Goal: Complete application form: Complete application form

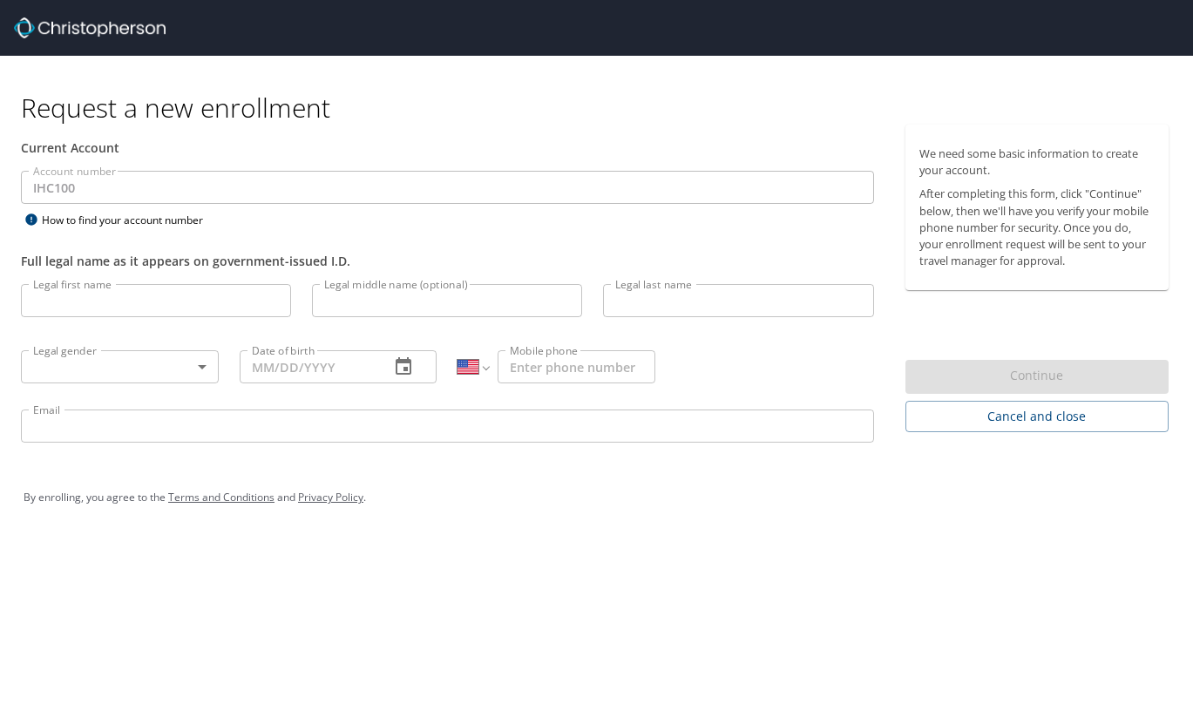
select select "US"
click at [187, 305] on input "Legal first name" at bounding box center [156, 300] width 270 height 33
type input "Jule"
type input "Ann"
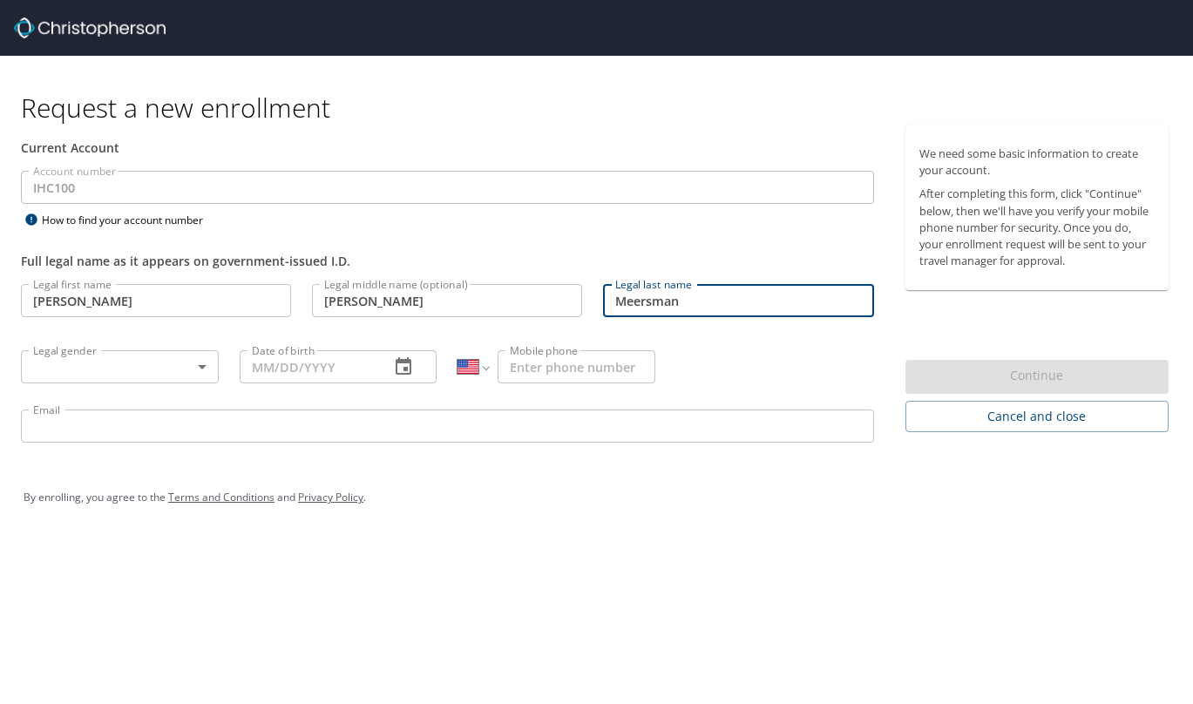
type input "Meersman"
click at [146, 376] on body "Request a new enrollment Current Account Account number IHC100 Account number H…" at bounding box center [596, 352] width 1193 height 704
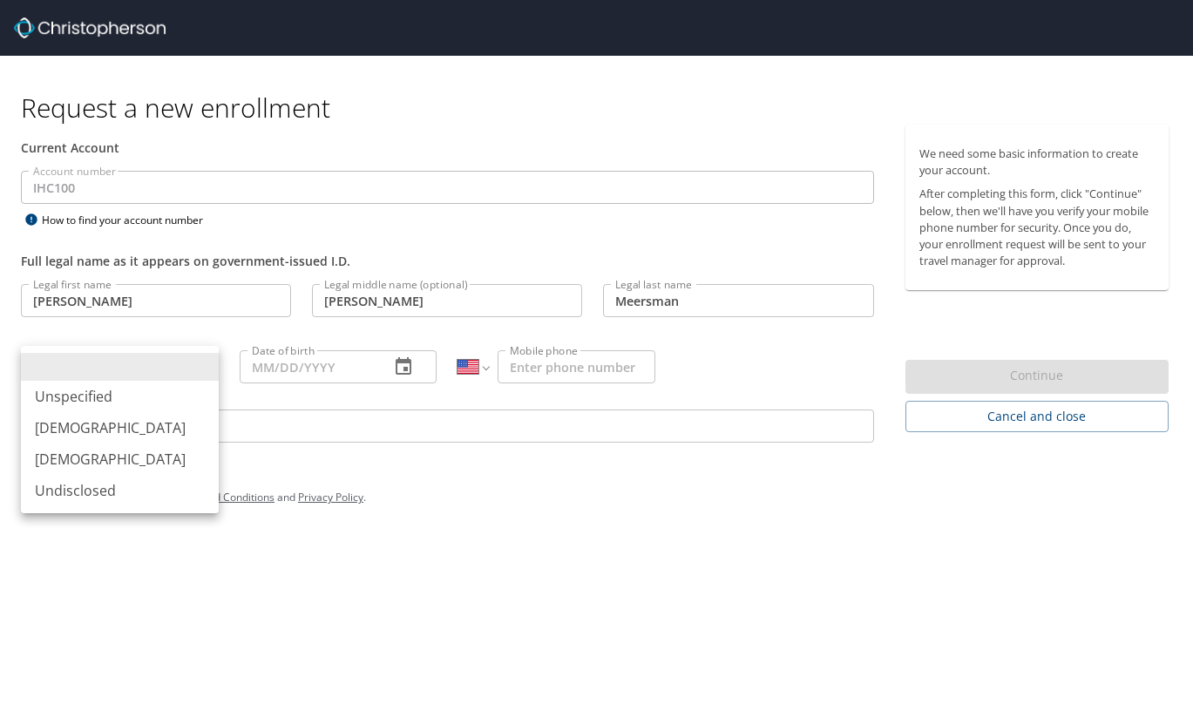
click at [119, 450] on li "Female" at bounding box center [120, 459] width 198 height 31
type input "Female"
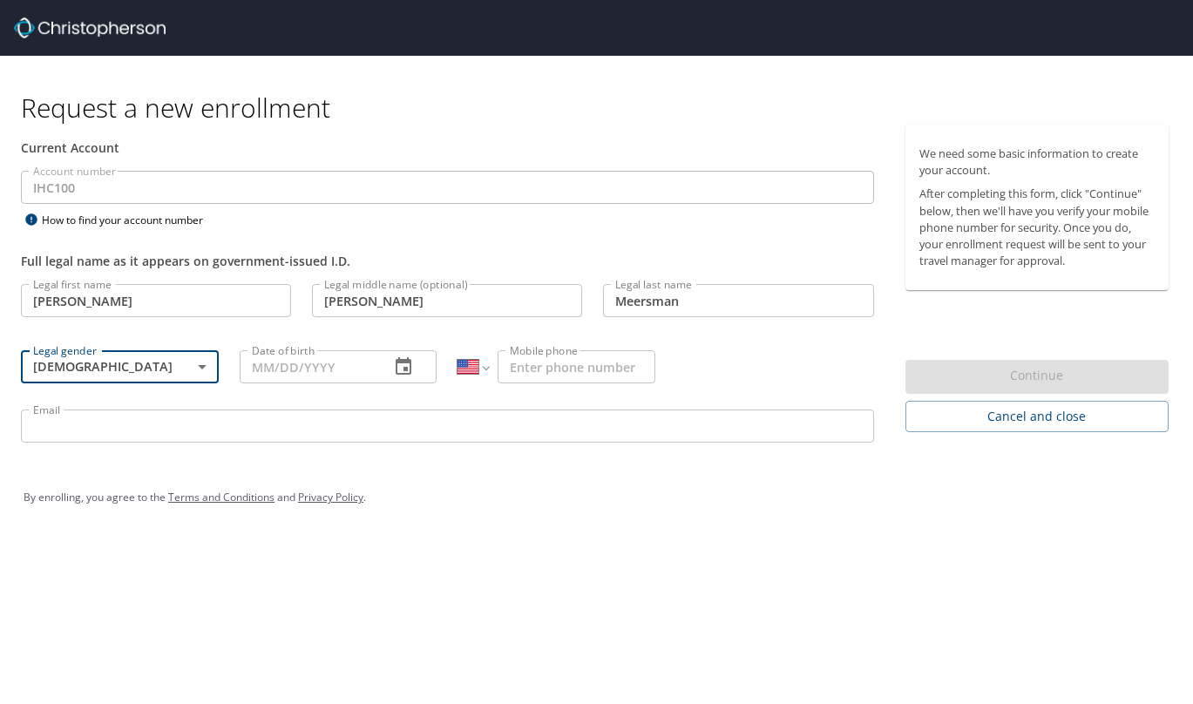
click at [380, 371] on div "Date of birth" at bounding box center [339, 366] width 198 height 33
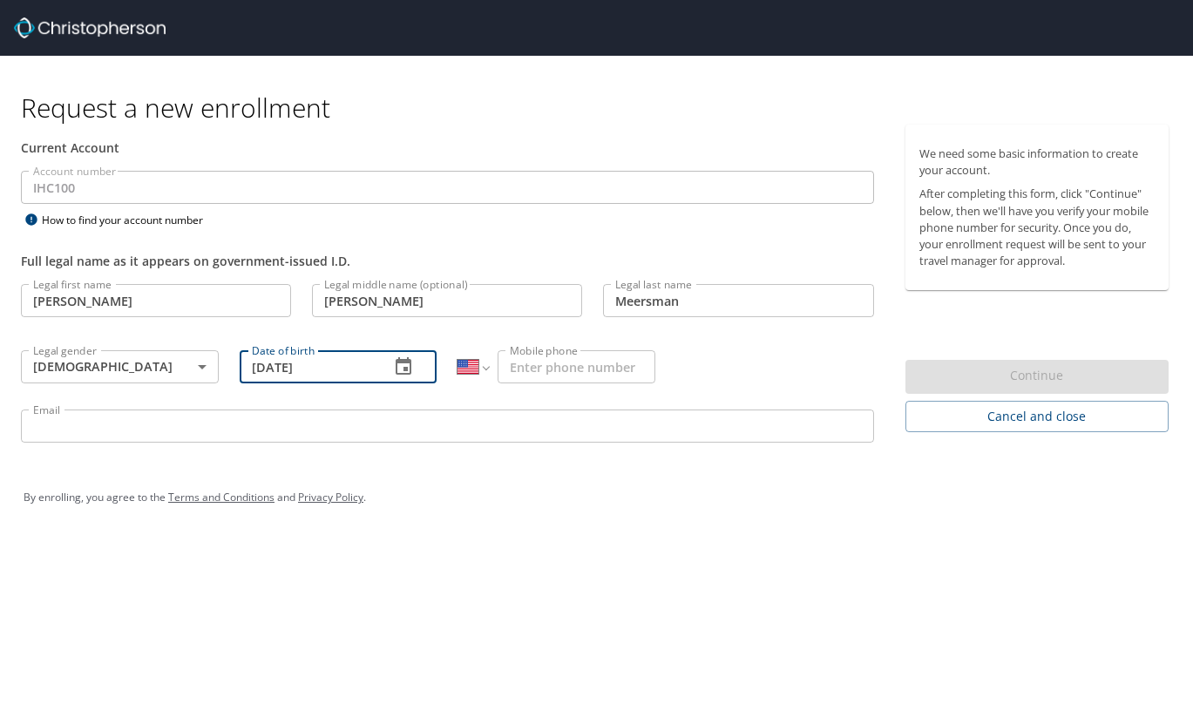
type input "04/10/1969"
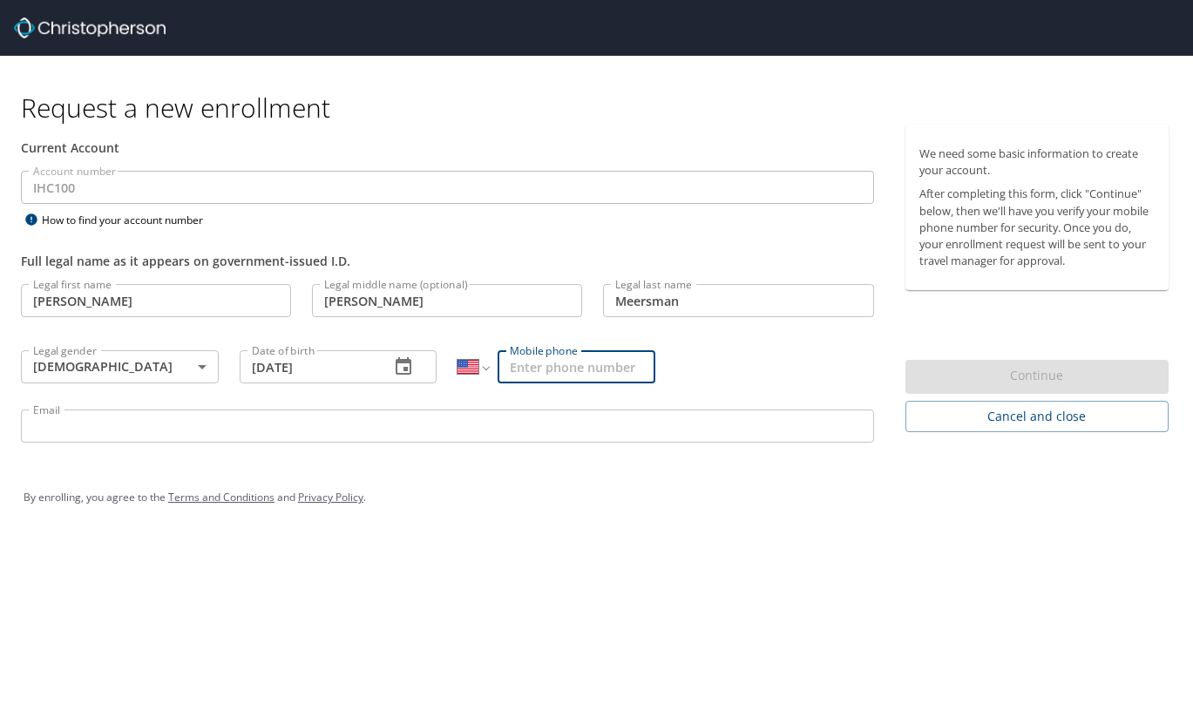
click at [540, 370] on input "Mobile phone" at bounding box center [577, 366] width 158 height 33
type input "(801) 635-9314"
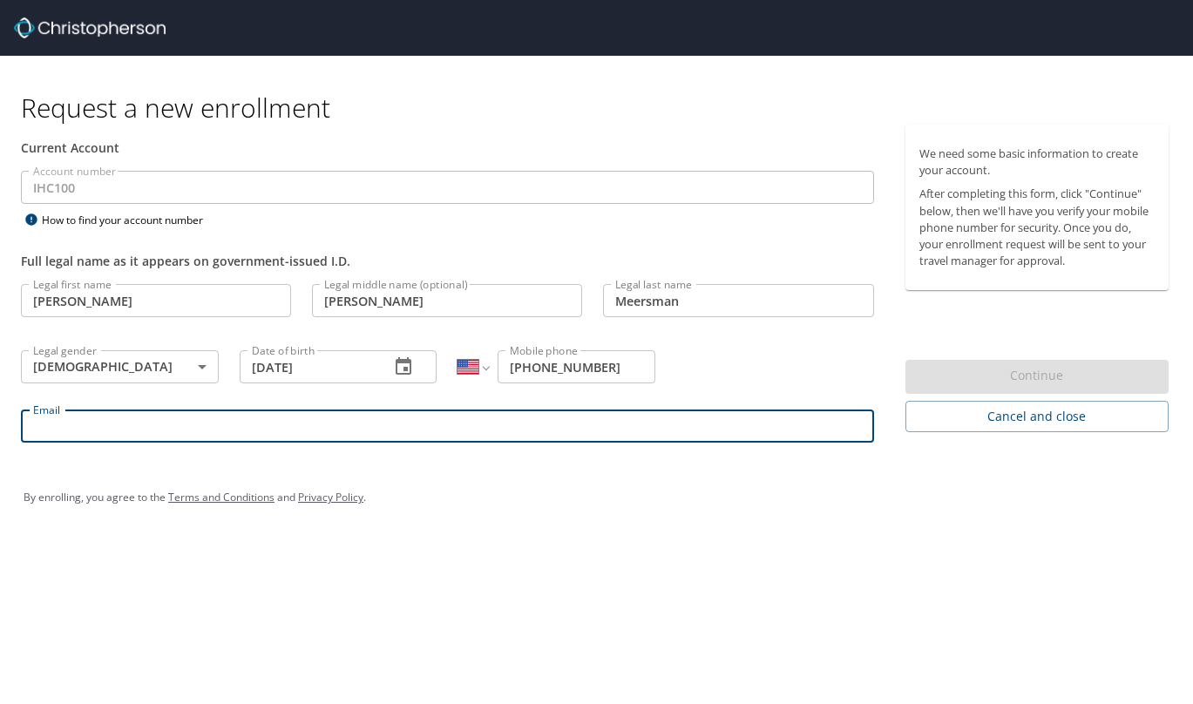
click at [623, 437] on input "Email" at bounding box center [447, 426] width 853 height 33
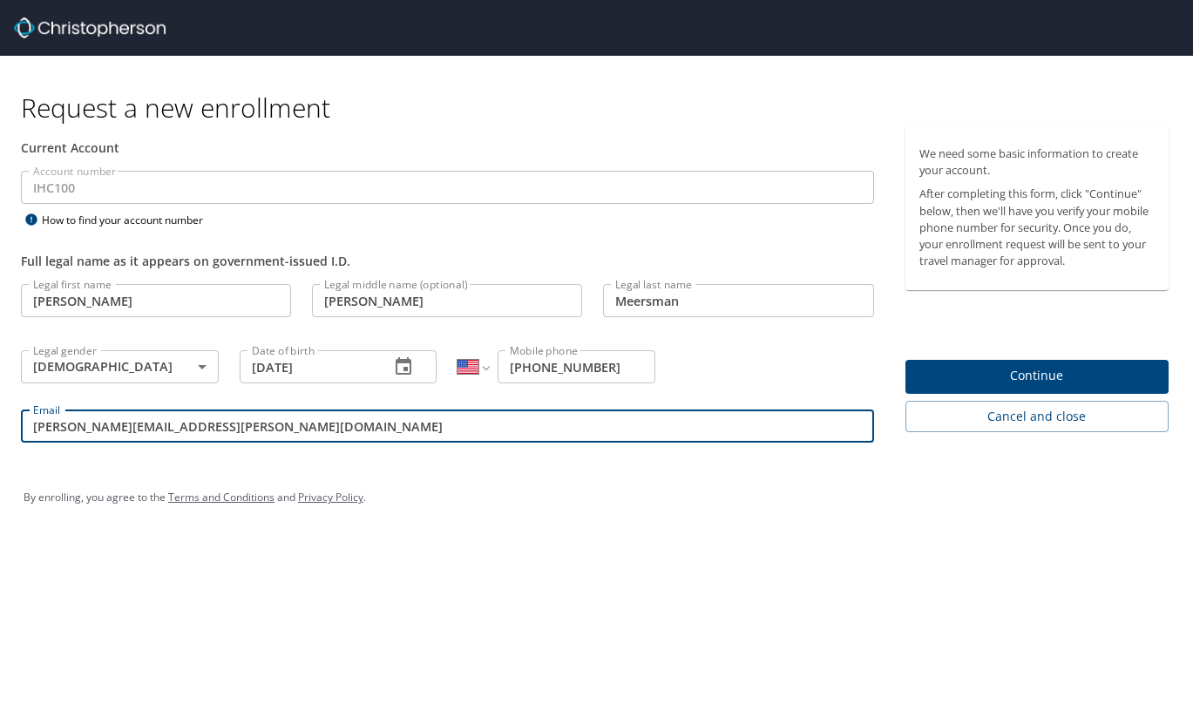
type input "[PERSON_NAME][EMAIL_ADDRESS][PERSON_NAME][DOMAIN_NAME]"
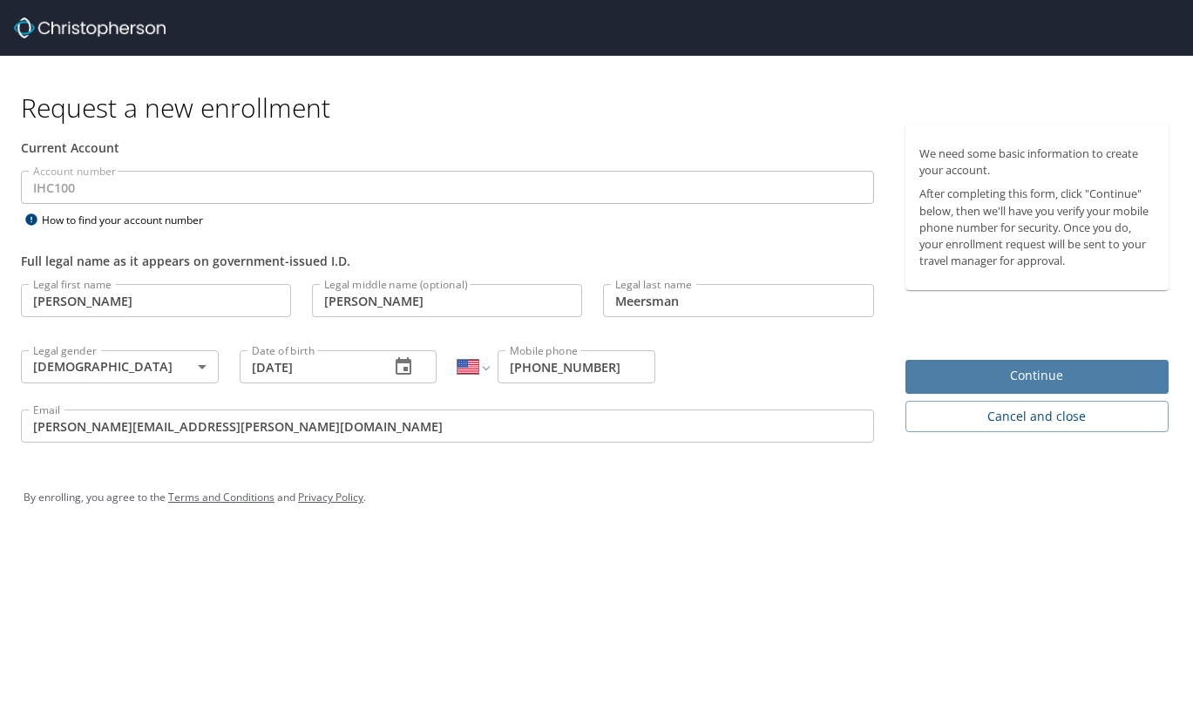
click at [1036, 377] on span "Continue" at bounding box center [1037, 376] width 235 height 22
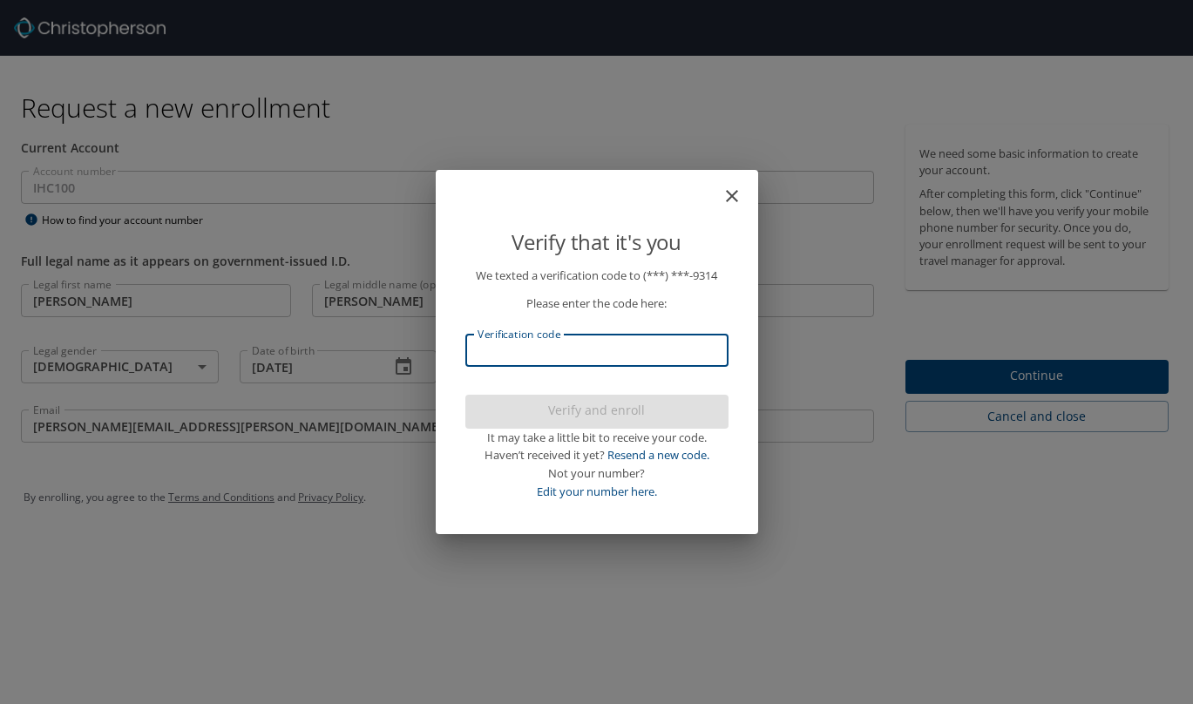
click at [518, 360] on input "Verification code" at bounding box center [596, 350] width 263 height 33
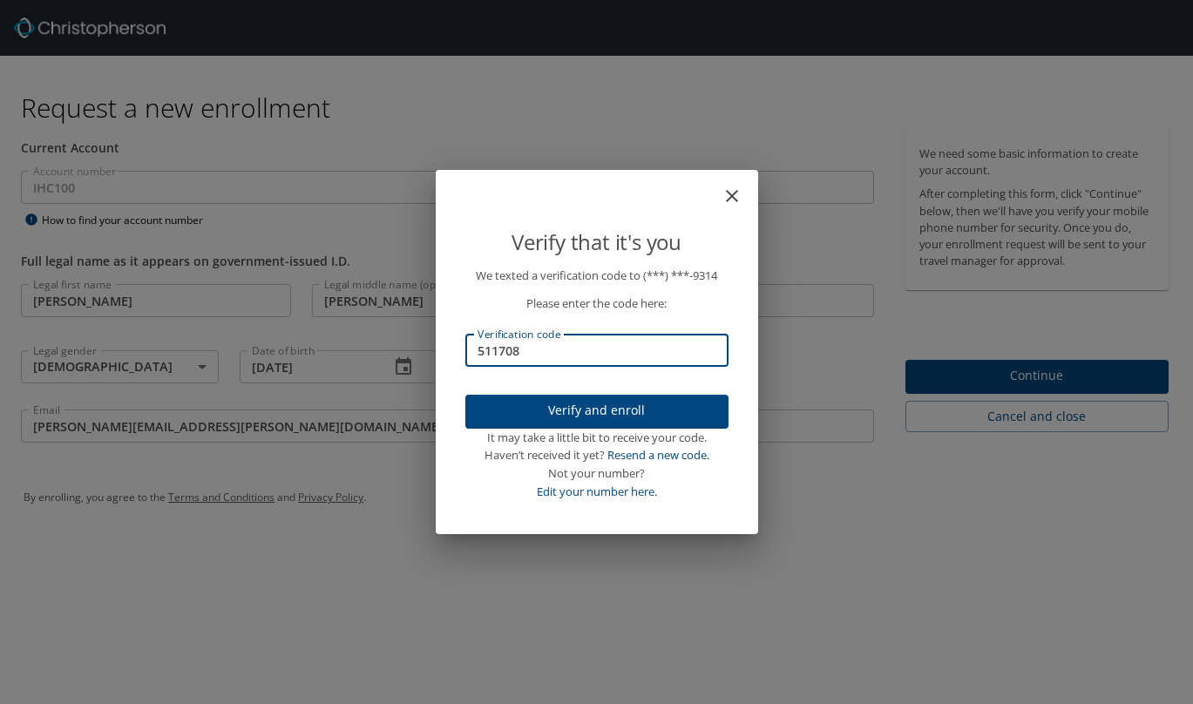
type input "511708"
click at [573, 411] on span "Verify and enroll" at bounding box center [596, 411] width 235 height 22
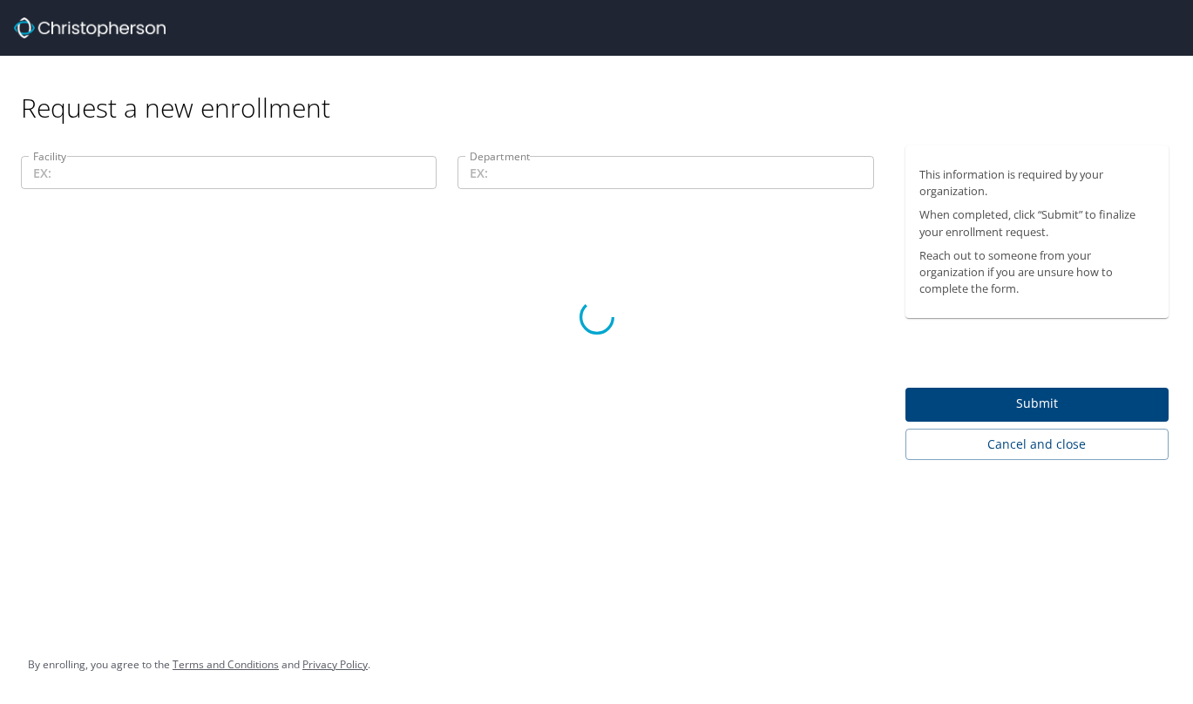
click at [108, 163] on div at bounding box center [596, 316] width 1193 height 775
click at [110, 167] on div at bounding box center [596, 316] width 1193 height 775
click at [139, 160] on div at bounding box center [596, 316] width 1193 height 775
click at [121, 168] on div at bounding box center [596, 316] width 1193 height 775
click at [465, 447] on div at bounding box center [596, 316] width 1193 height 775
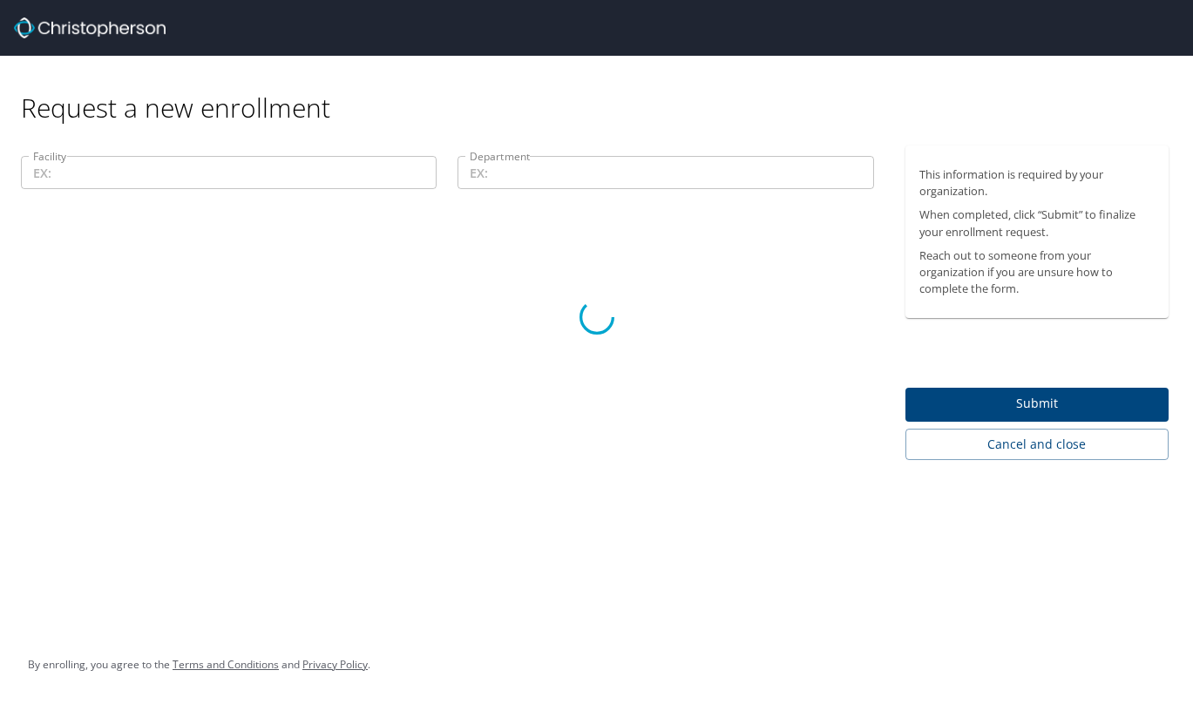
click at [302, 186] on div at bounding box center [596, 316] width 1193 height 775
click at [160, 282] on div at bounding box center [596, 316] width 1193 height 775
click at [177, 284] on div at bounding box center [596, 316] width 1193 height 775
click at [149, 166] on div at bounding box center [596, 316] width 1193 height 775
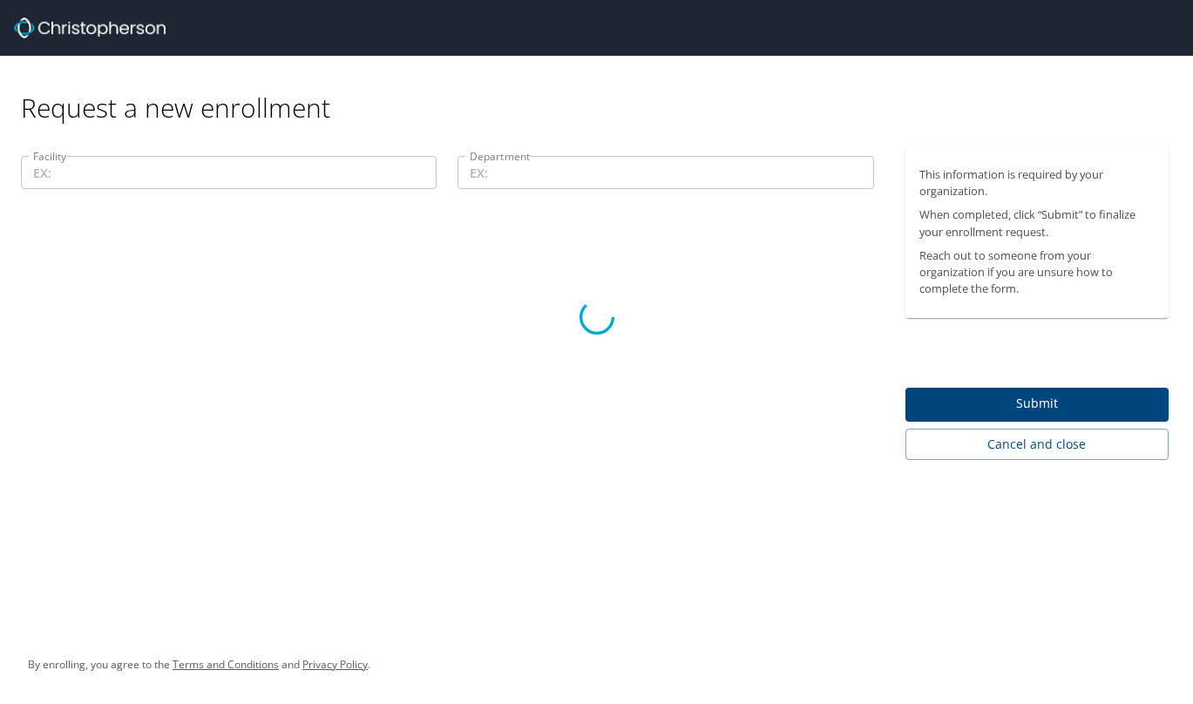
drag, startPoint x: 149, startPoint y: 166, endPoint x: 197, endPoint y: 193, distance: 55.0
click at [197, 193] on div at bounding box center [596, 316] width 1193 height 775
click at [132, 173] on div at bounding box center [596, 316] width 1193 height 775
click at [269, 315] on div at bounding box center [596, 316] width 1193 height 775
click at [88, 283] on div at bounding box center [596, 316] width 1193 height 775
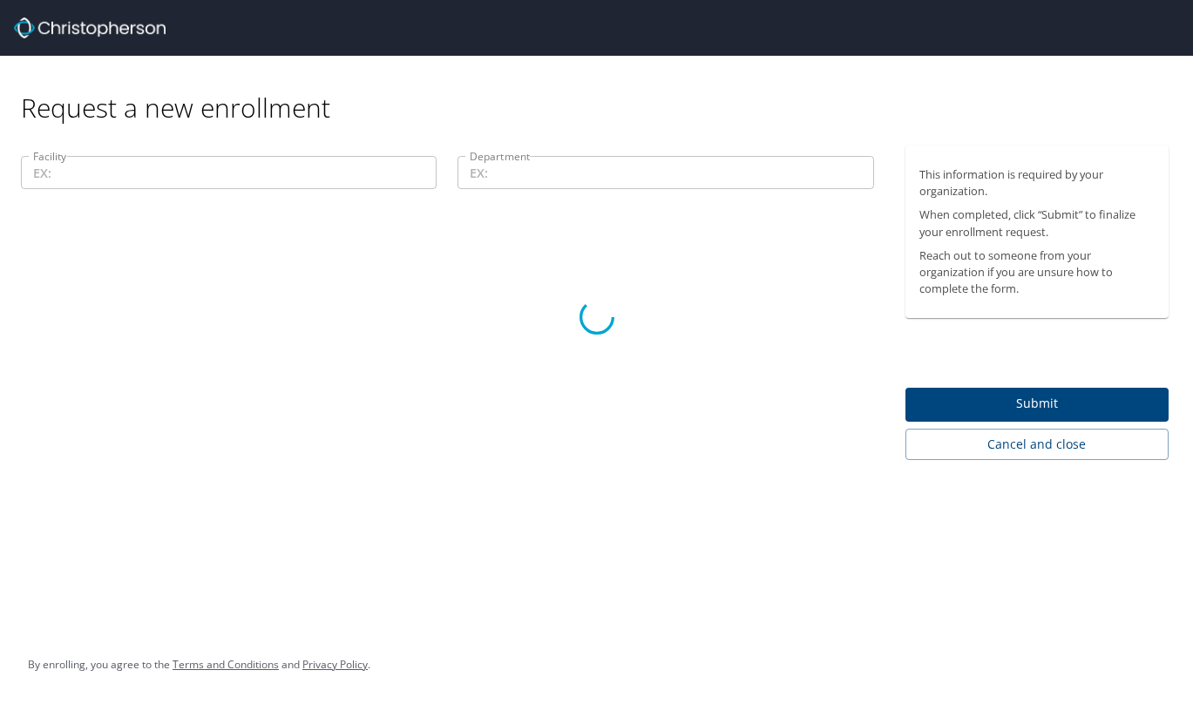
click at [1092, 442] on div at bounding box center [596, 316] width 1193 height 775
click at [1050, 440] on div at bounding box center [596, 316] width 1193 height 775
click at [813, 384] on div at bounding box center [596, 316] width 1193 height 775
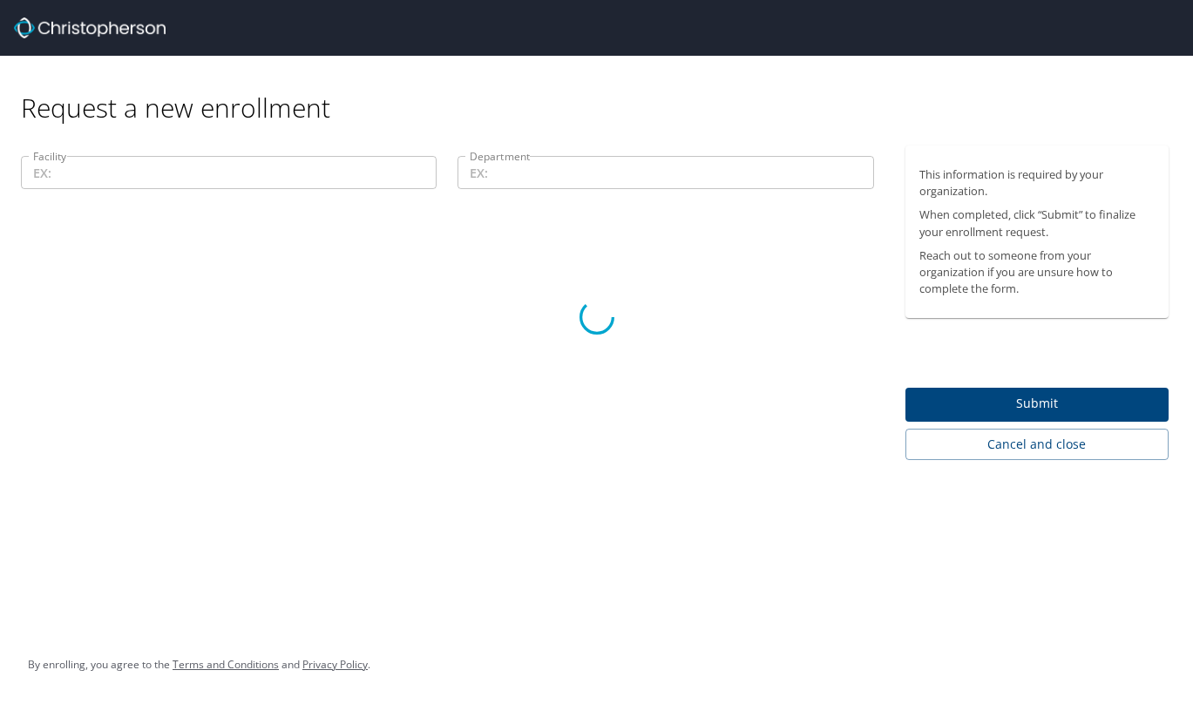
drag, startPoint x: 813, startPoint y: 384, endPoint x: 355, endPoint y: 213, distance: 489.6
click at [377, 222] on div at bounding box center [596, 316] width 1193 height 775
click at [259, 167] on div at bounding box center [596, 316] width 1193 height 775
drag, startPoint x: 259, startPoint y: 167, endPoint x: 425, endPoint y: 304, distance: 215.5
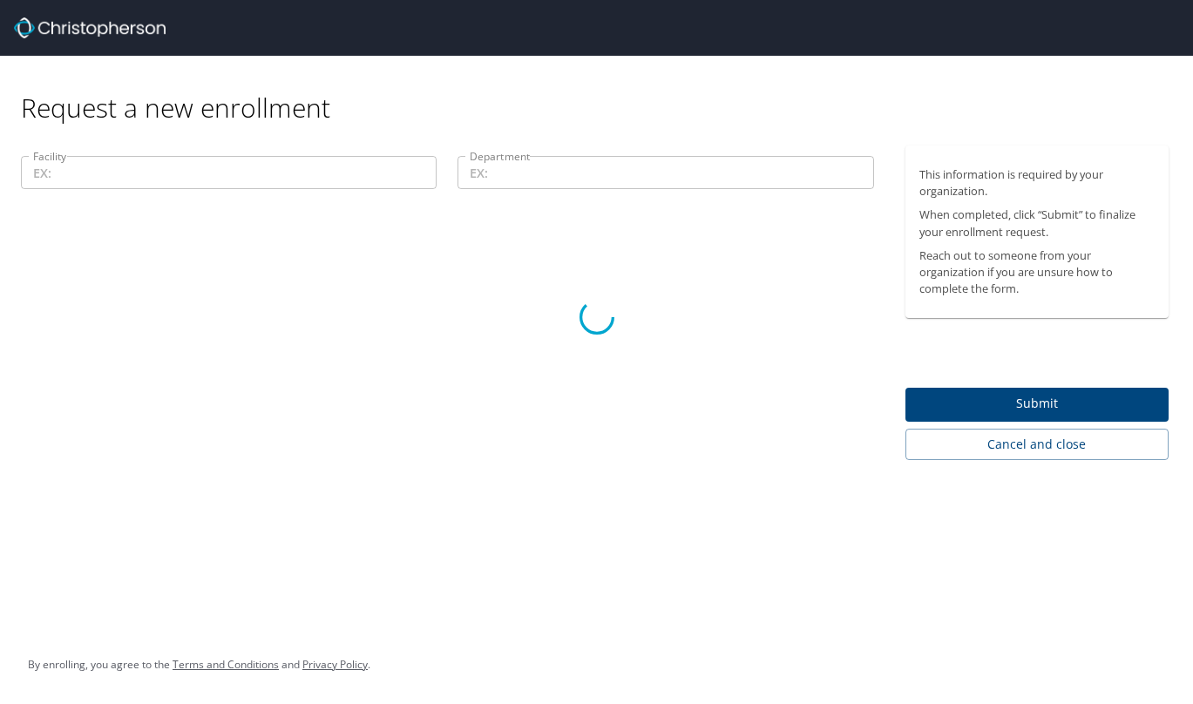
click at [425, 304] on div at bounding box center [596, 316] width 1193 height 775
click at [521, 383] on div at bounding box center [596, 316] width 1193 height 775
drag, startPoint x: 606, startPoint y: 393, endPoint x: 90, endPoint y: 37, distance: 626.7
click at [590, 393] on div at bounding box center [596, 316] width 1193 height 775
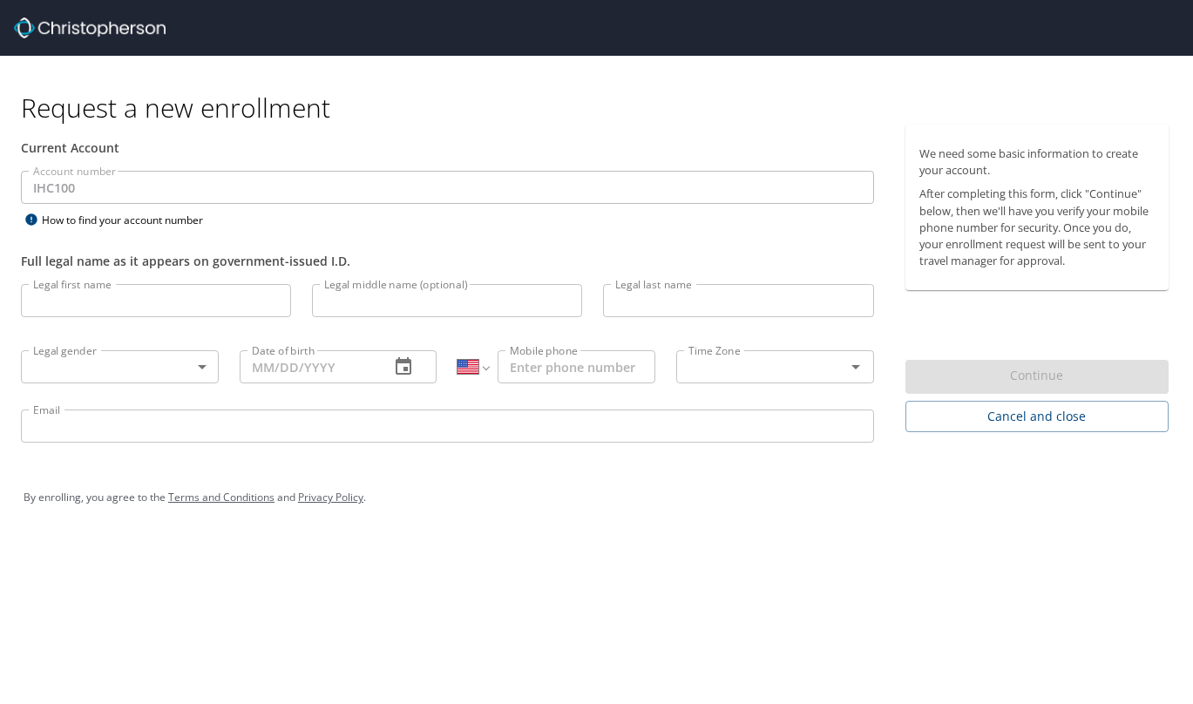
select select "US"
click at [163, 309] on input "Legal first name" at bounding box center [156, 300] width 270 height 33
type input "Julie"
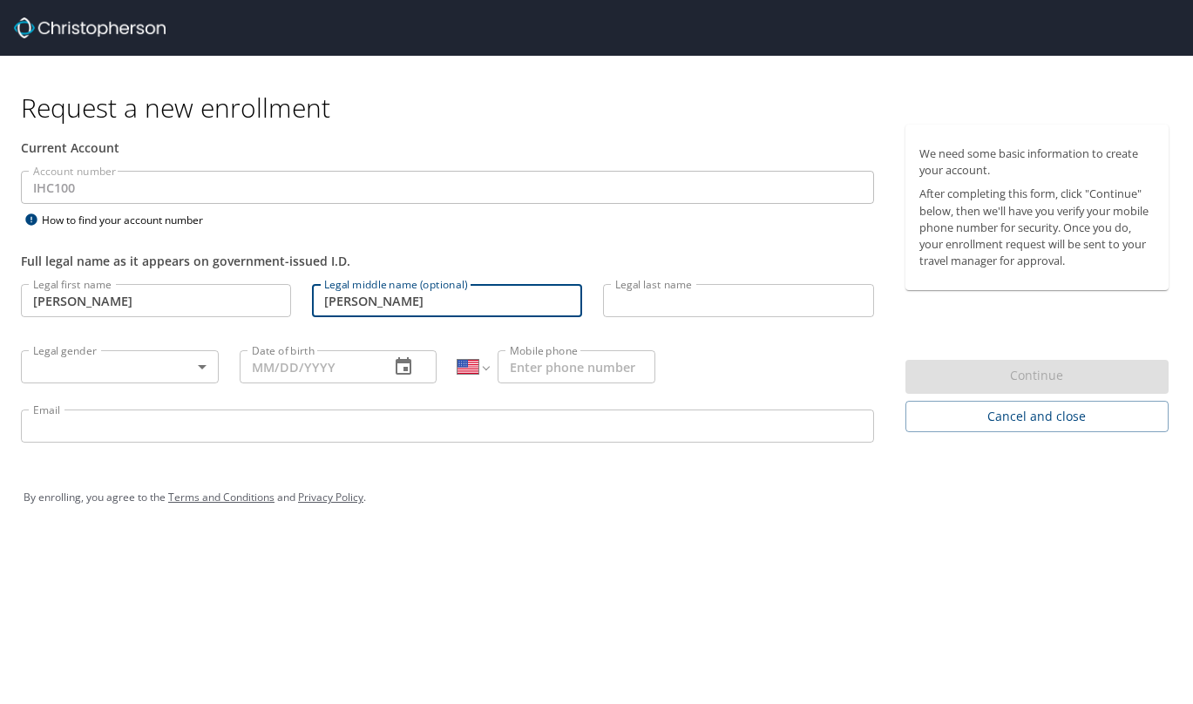
type input "Ann"
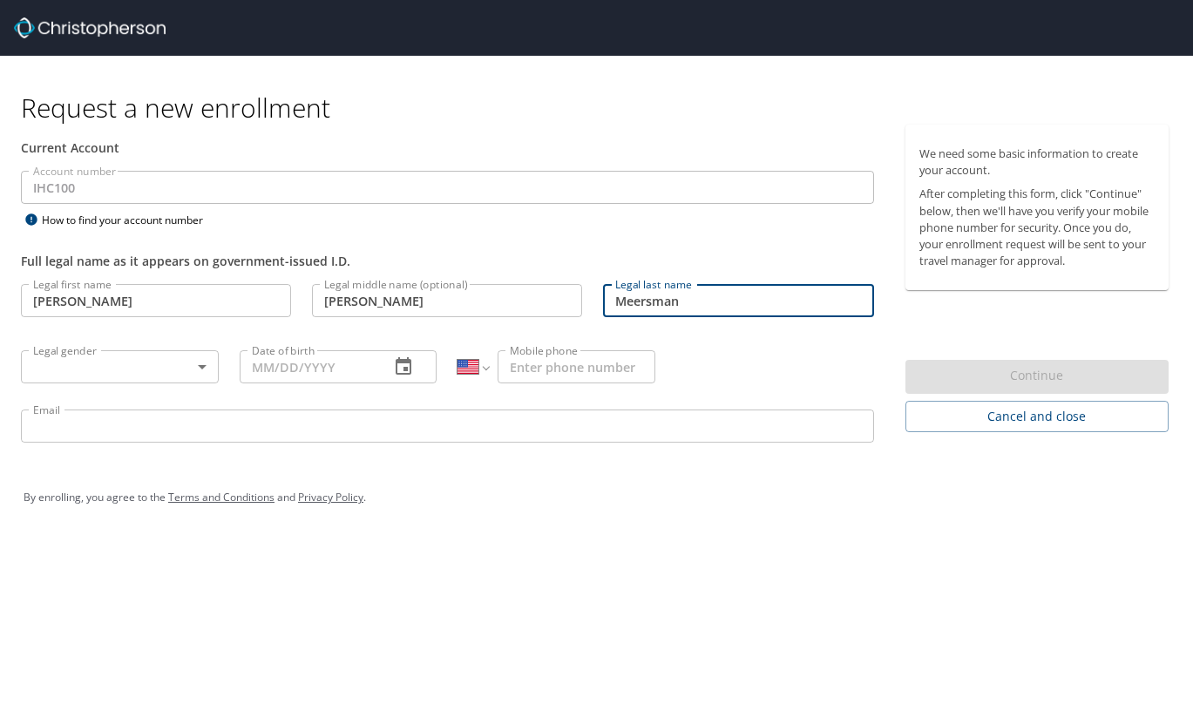
type input "Meersman"
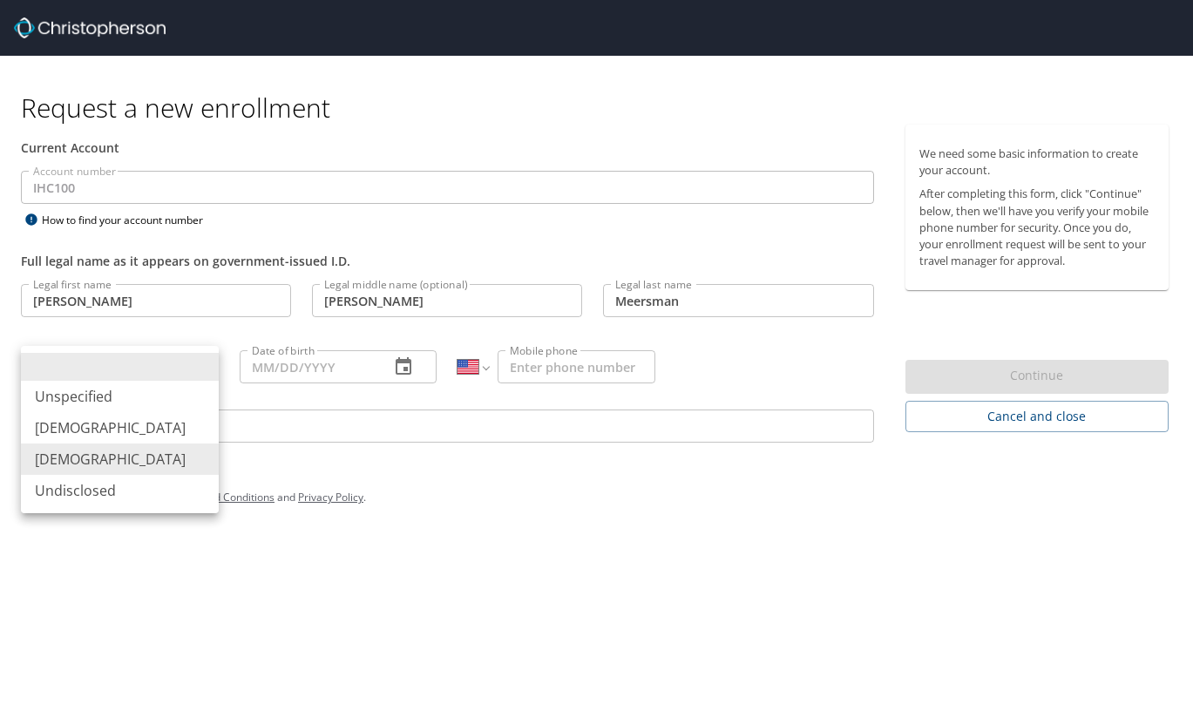
type input "Female"
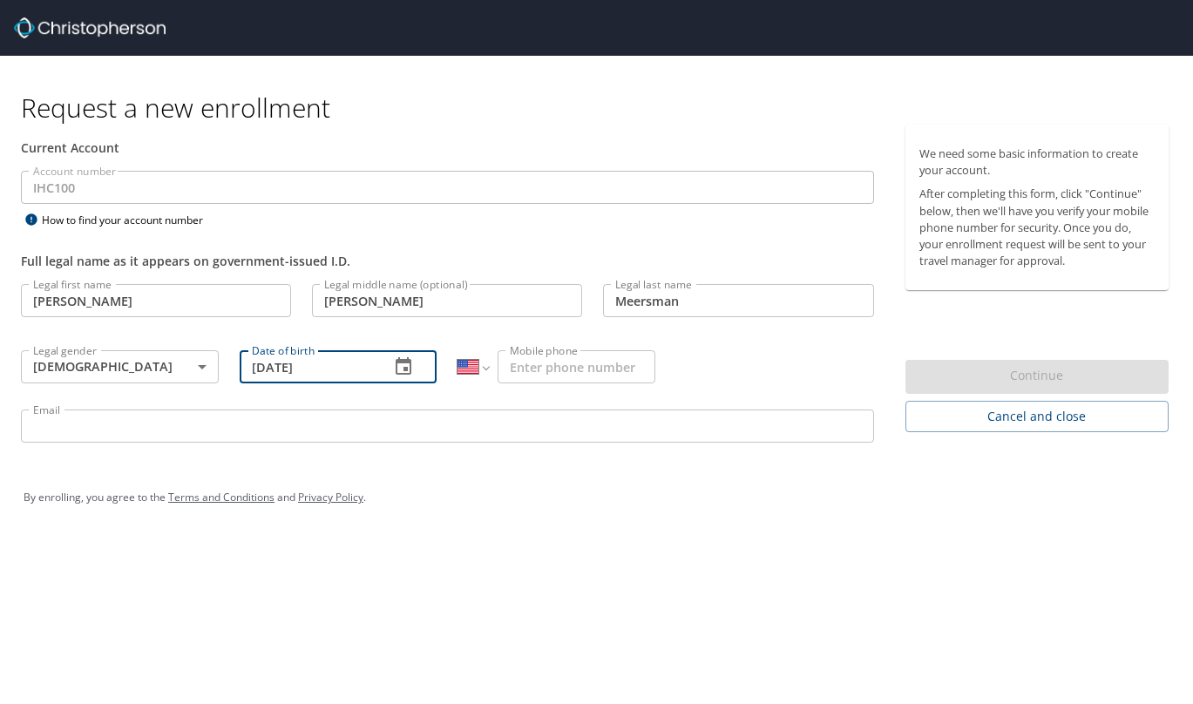
type input "04/10/1969"
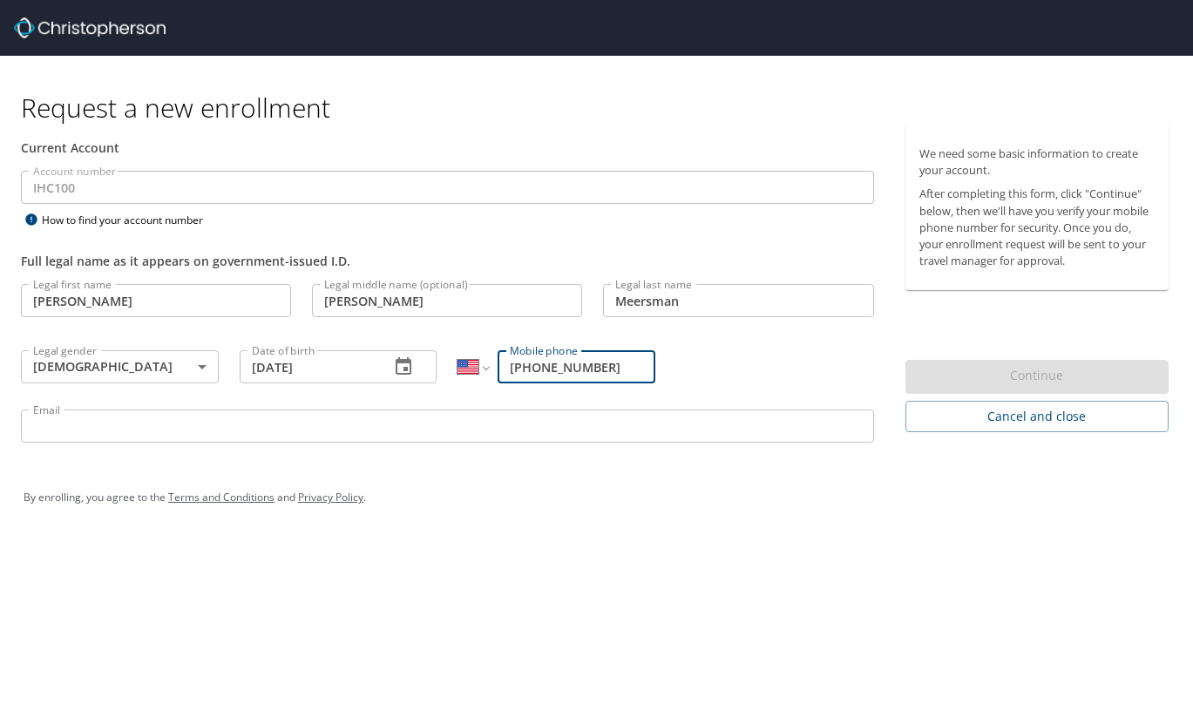
type input "(801) 635-9314"
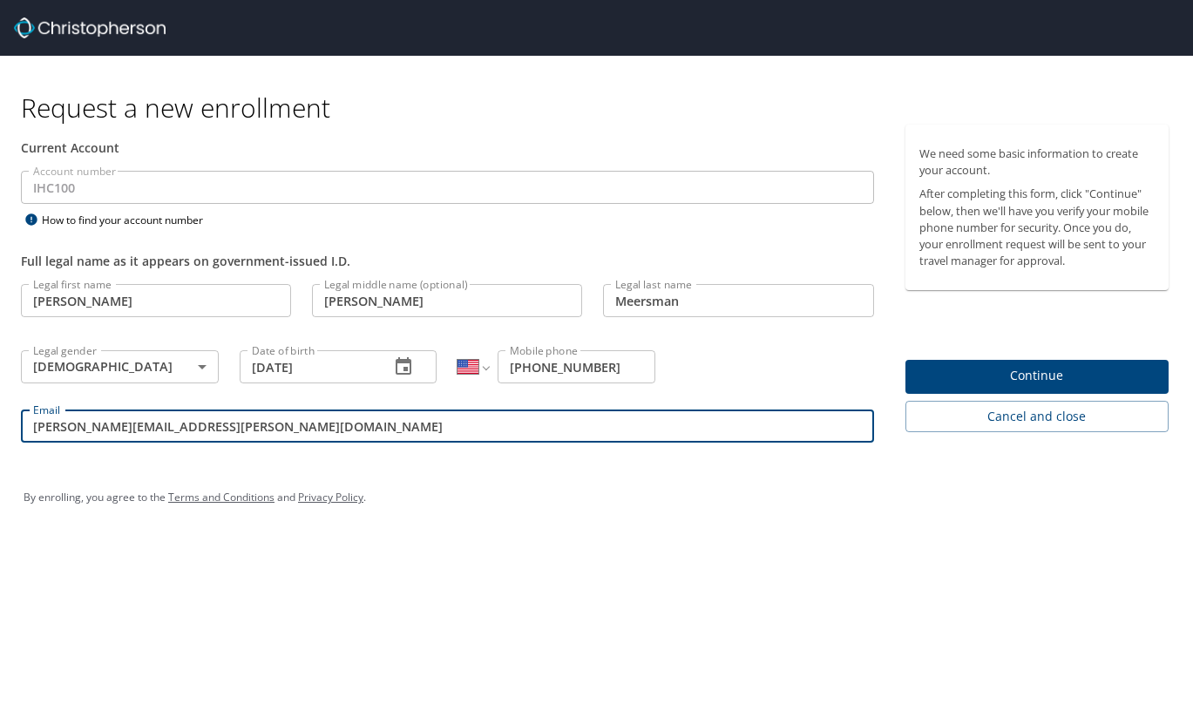
type input "[PERSON_NAME][EMAIL_ADDRESS][PERSON_NAME][DOMAIN_NAME]"
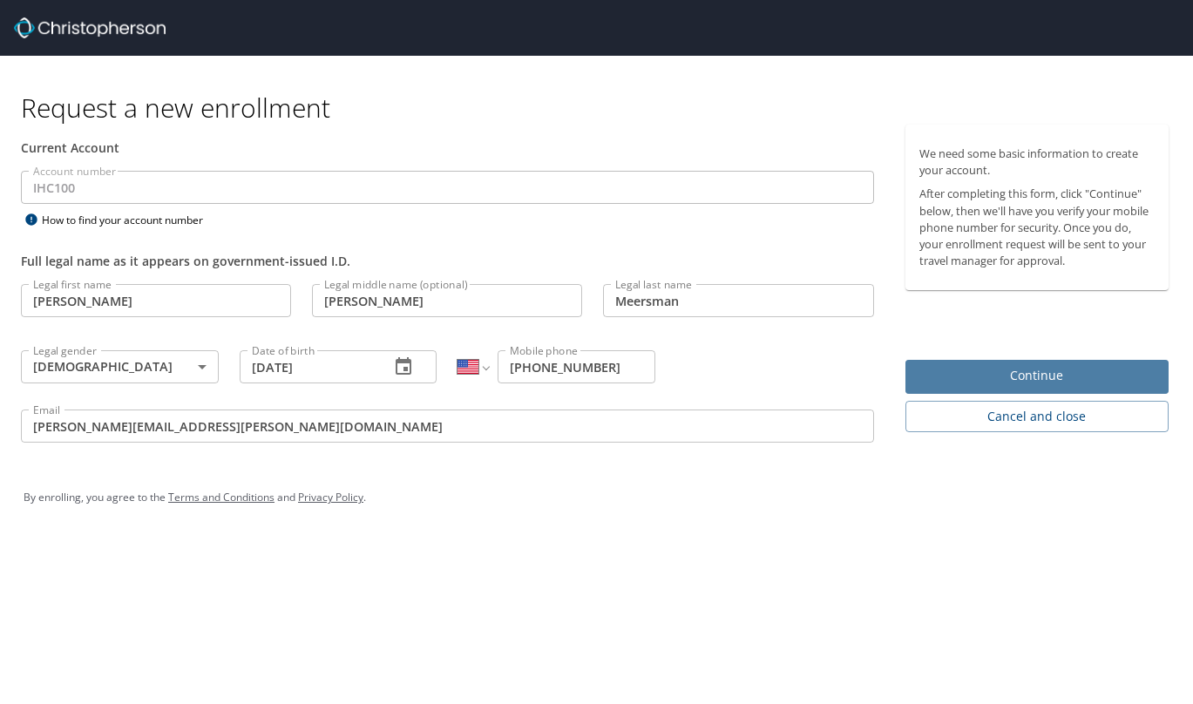
click at [1038, 380] on span "Continue" at bounding box center [1037, 376] width 235 height 22
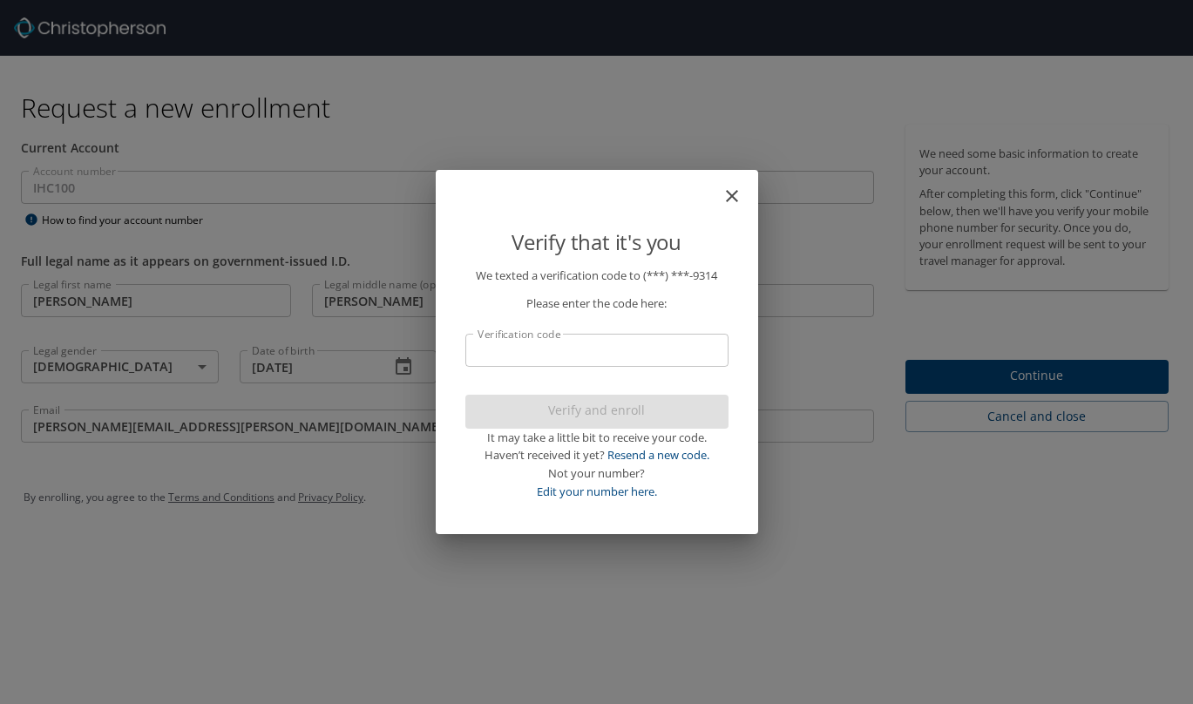
click at [642, 356] on input "Verification code" at bounding box center [596, 350] width 263 height 33
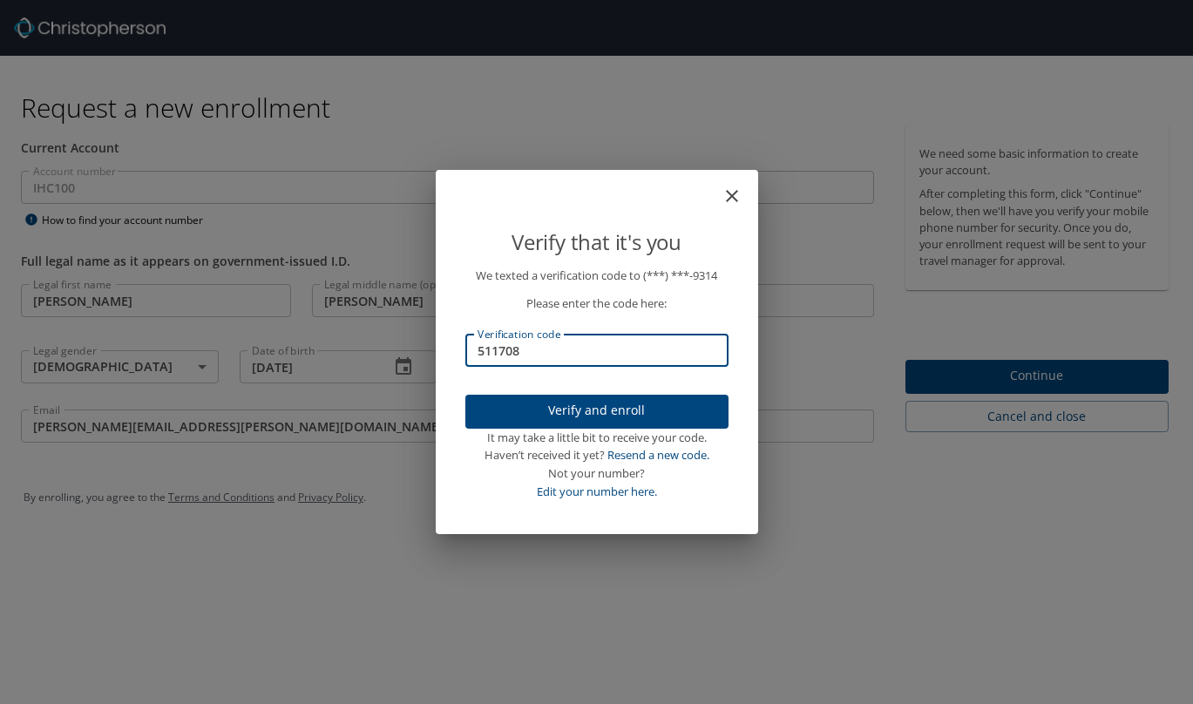
click at [641, 417] on span "Verify and enroll" at bounding box center [596, 411] width 235 height 22
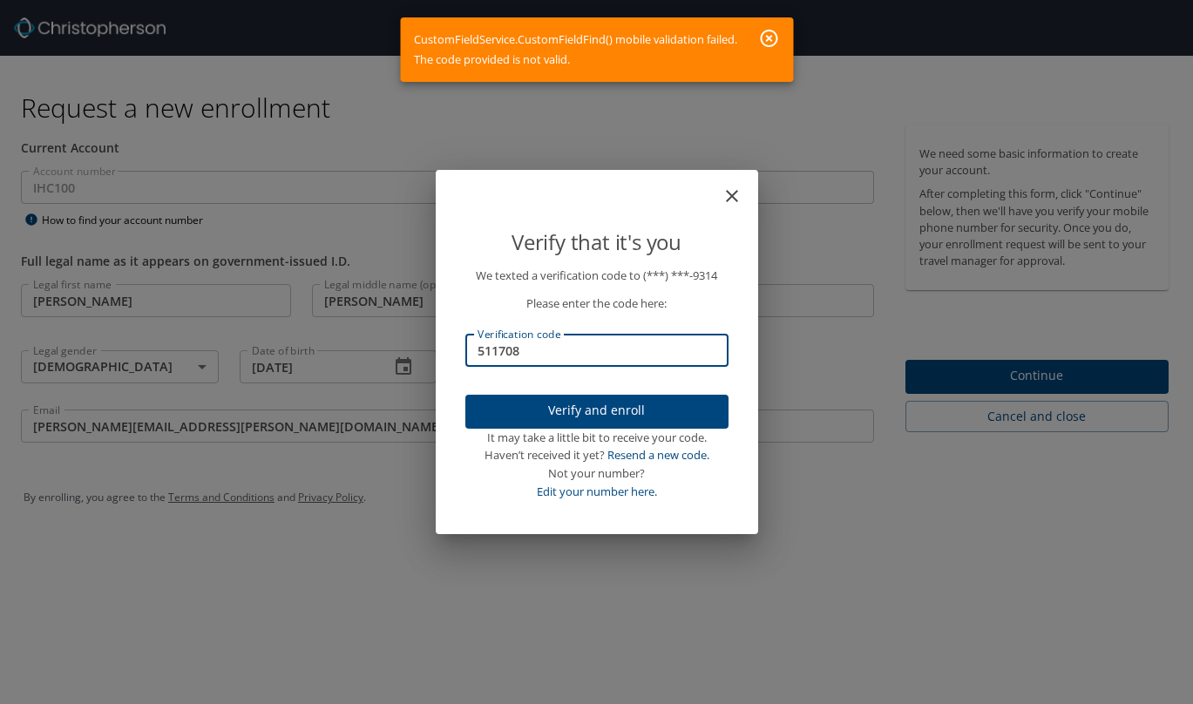
drag, startPoint x: 559, startPoint y: 357, endPoint x: 317, endPoint y: 359, distance: 241.5
click at [317, 359] on div "Verify that it's you We texted a verification code to (***) ***- 9314 Please en…" at bounding box center [596, 352] width 1193 height 704
type input "549827"
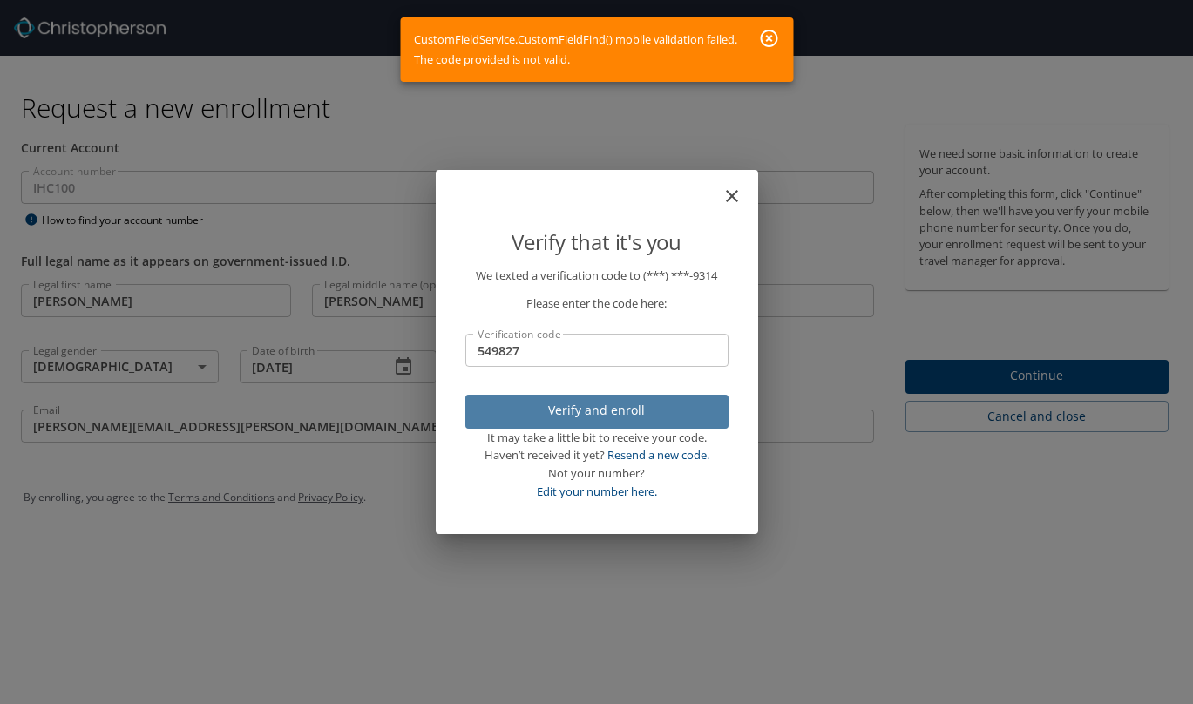
click at [568, 416] on span "Verify and enroll" at bounding box center [596, 411] width 235 height 22
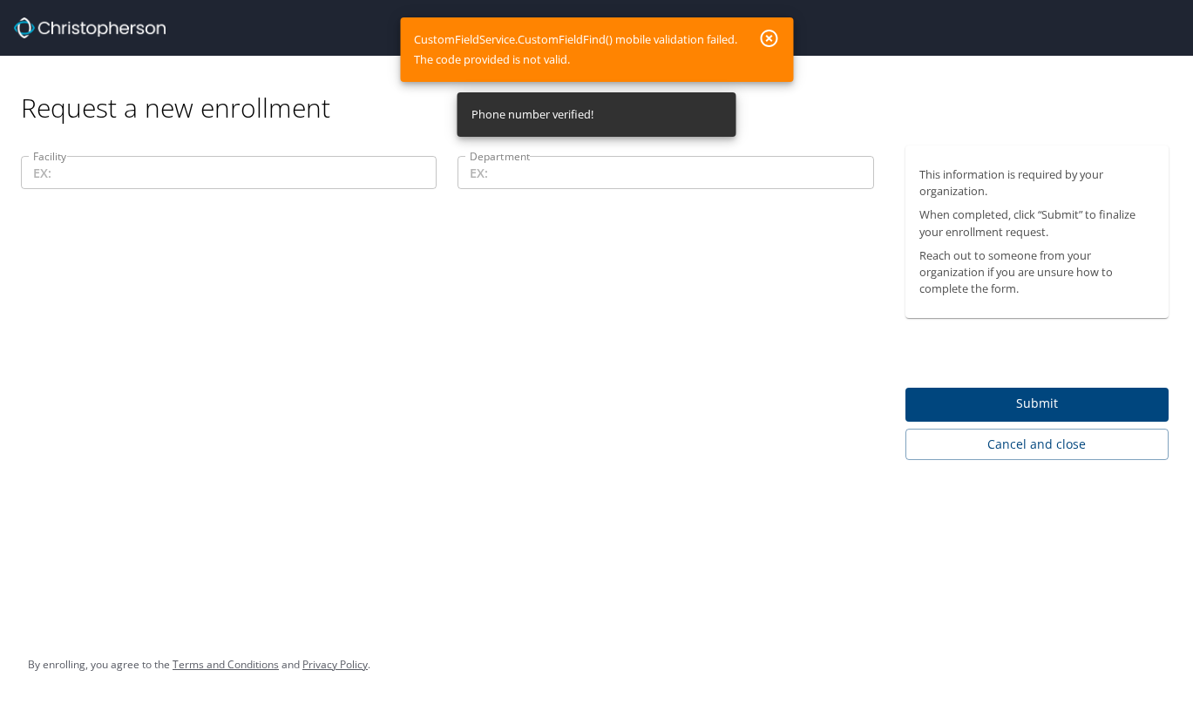
click at [771, 36] on icon "button" at bounding box center [768, 38] width 17 height 17
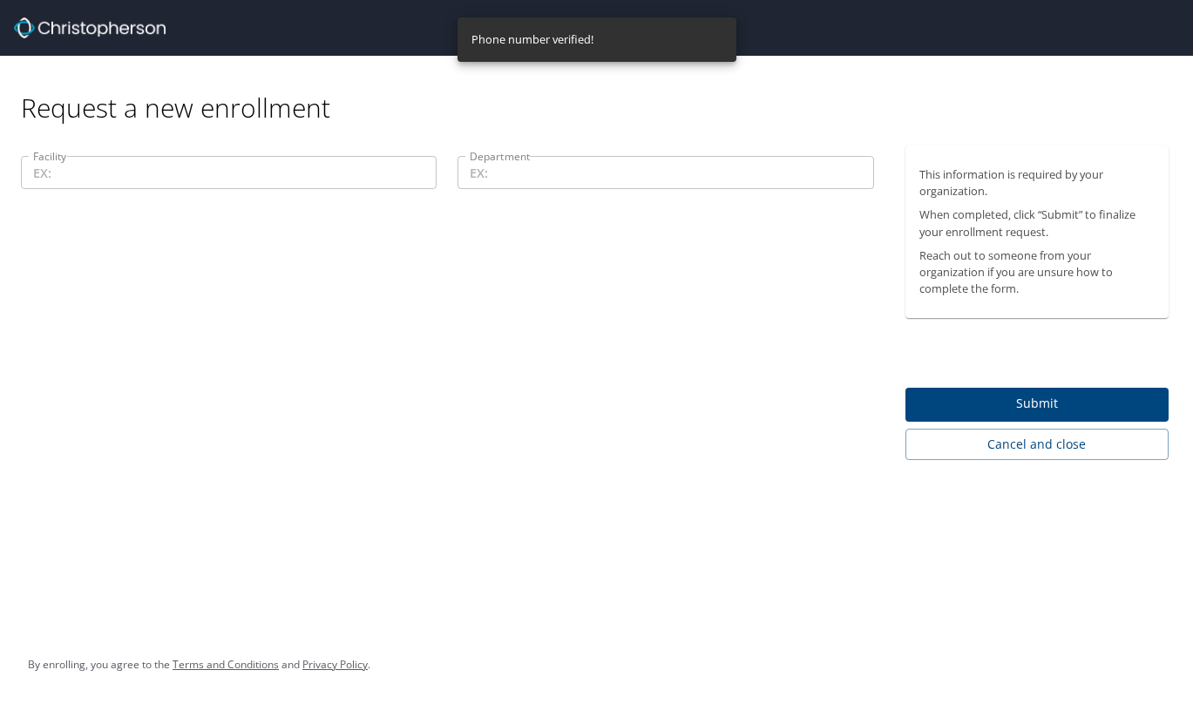
click at [342, 182] on input "Facility" at bounding box center [229, 172] width 416 height 33
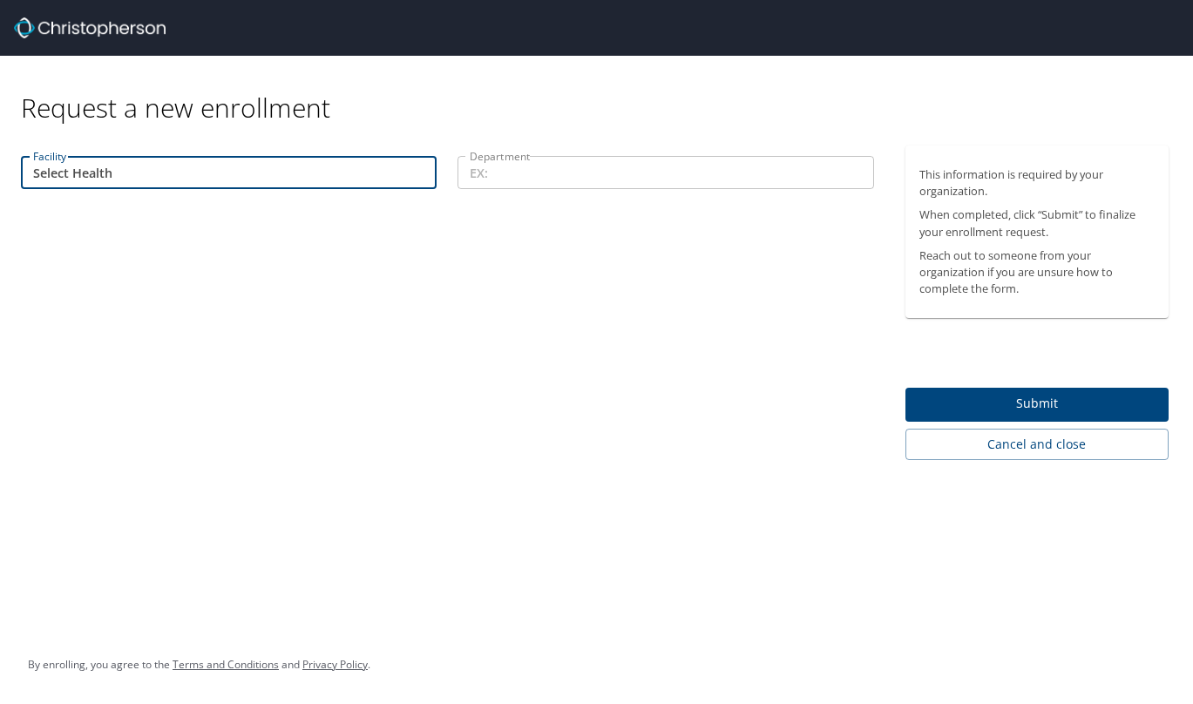
type input "Select Health"
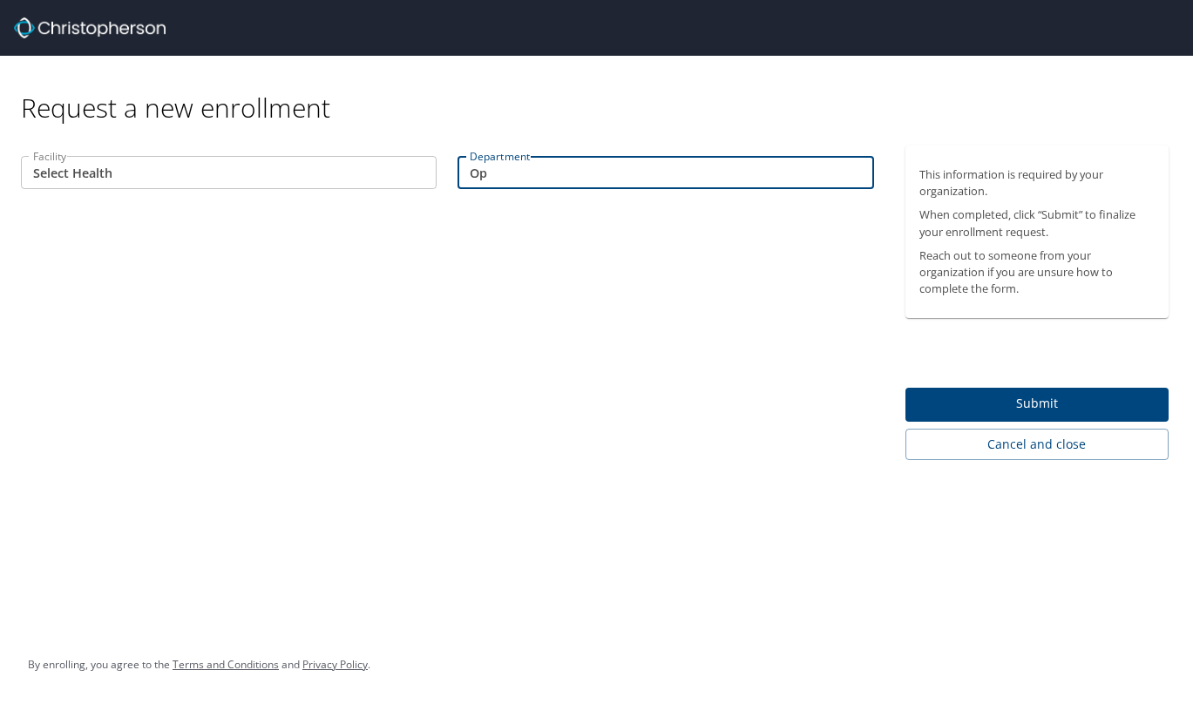
type input "O"
type input "Claims"
click at [1038, 403] on span "Submit" at bounding box center [1037, 404] width 235 height 22
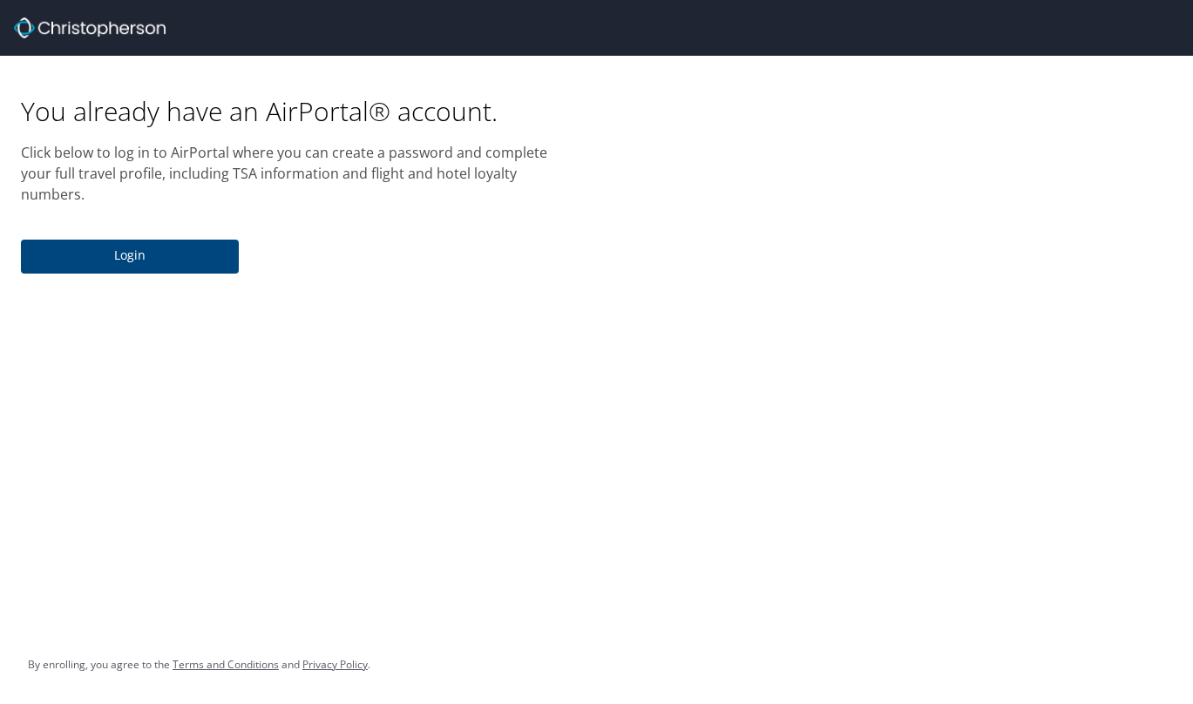
click at [110, 245] on span "Login" at bounding box center [130, 256] width 190 height 22
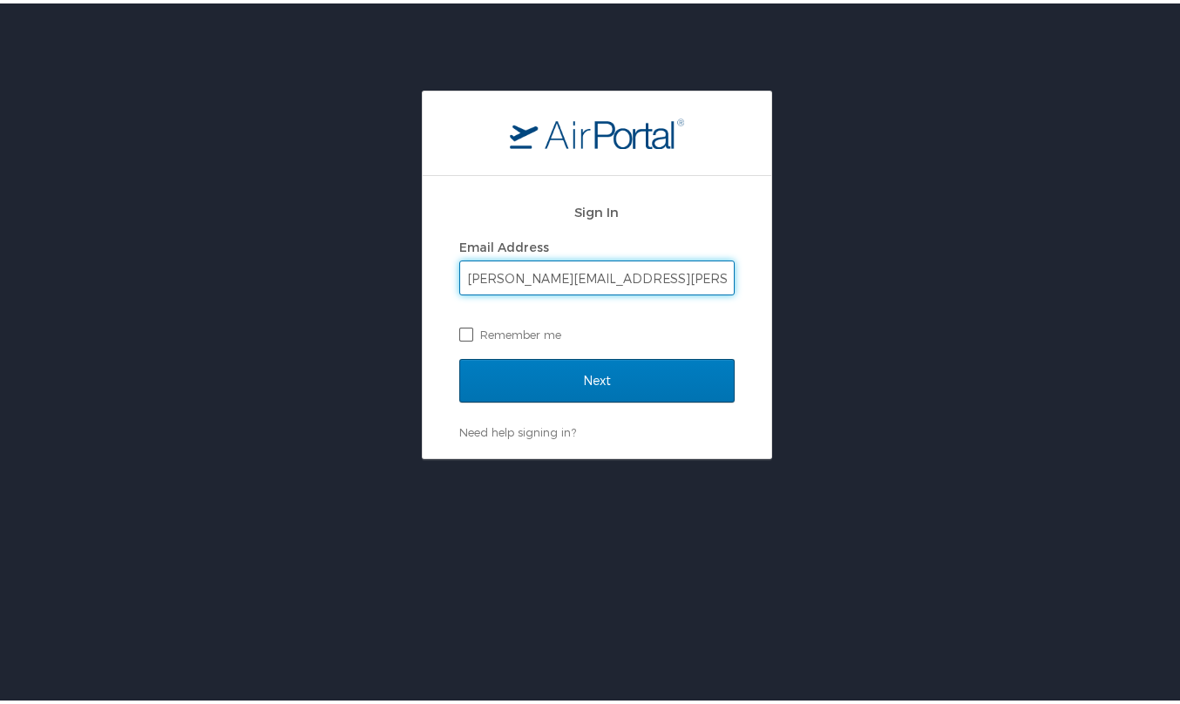
type input "[PERSON_NAME][EMAIL_ADDRESS][PERSON_NAME][DOMAIN_NAME]"
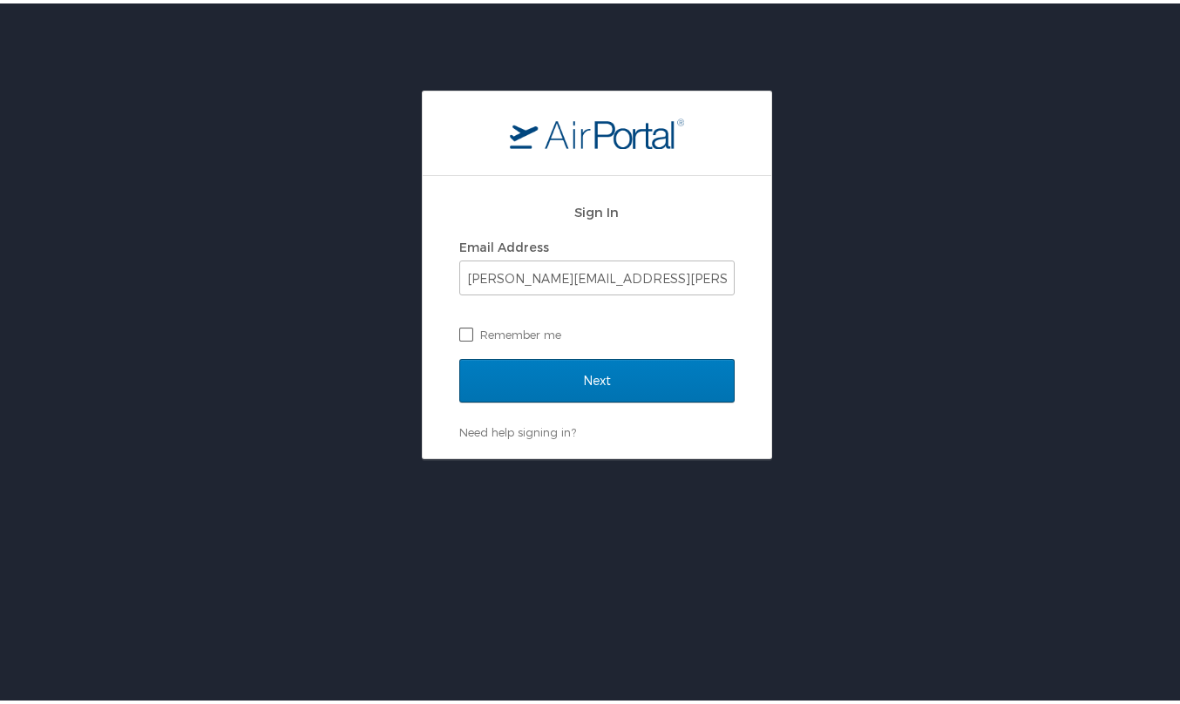
click at [466, 327] on label "Remember me" at bounding box center [596, 331] width 275 height 26
click at [466, 327] on input "Remember me" at bounding box center [464, 329] width 11 height 11
checkbox input "true"
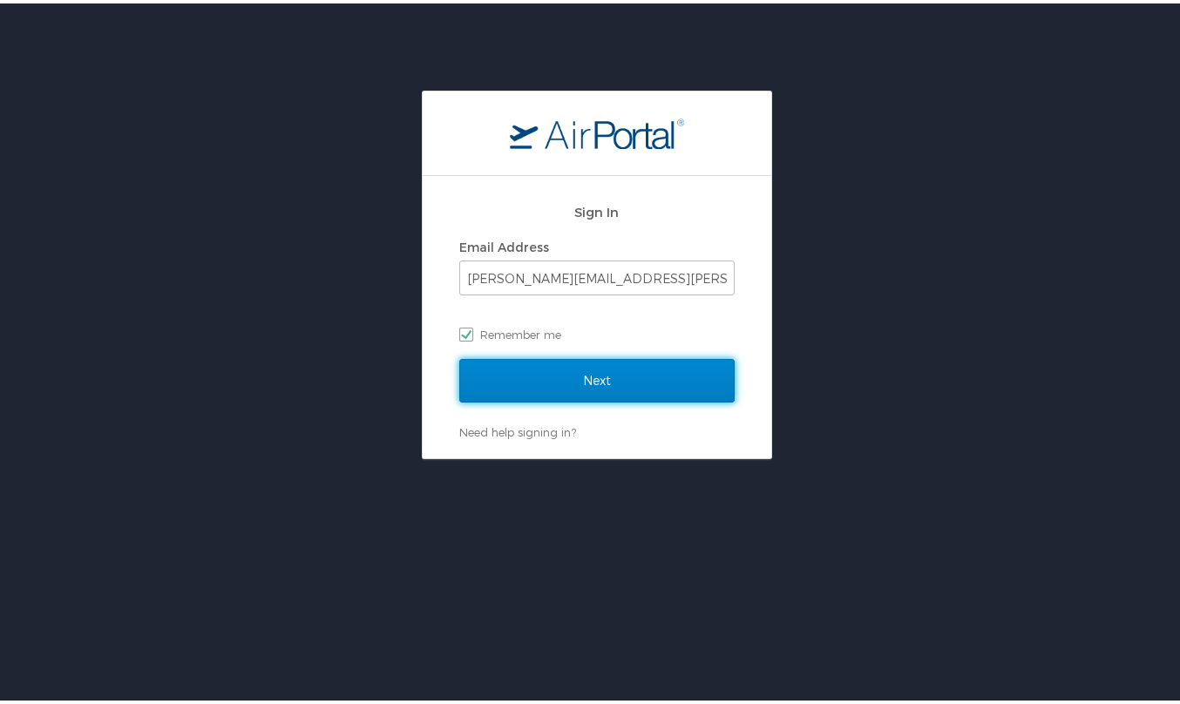
click at [569, 377] on input "Next" at bounding box center [596, 378] width 275 height 44
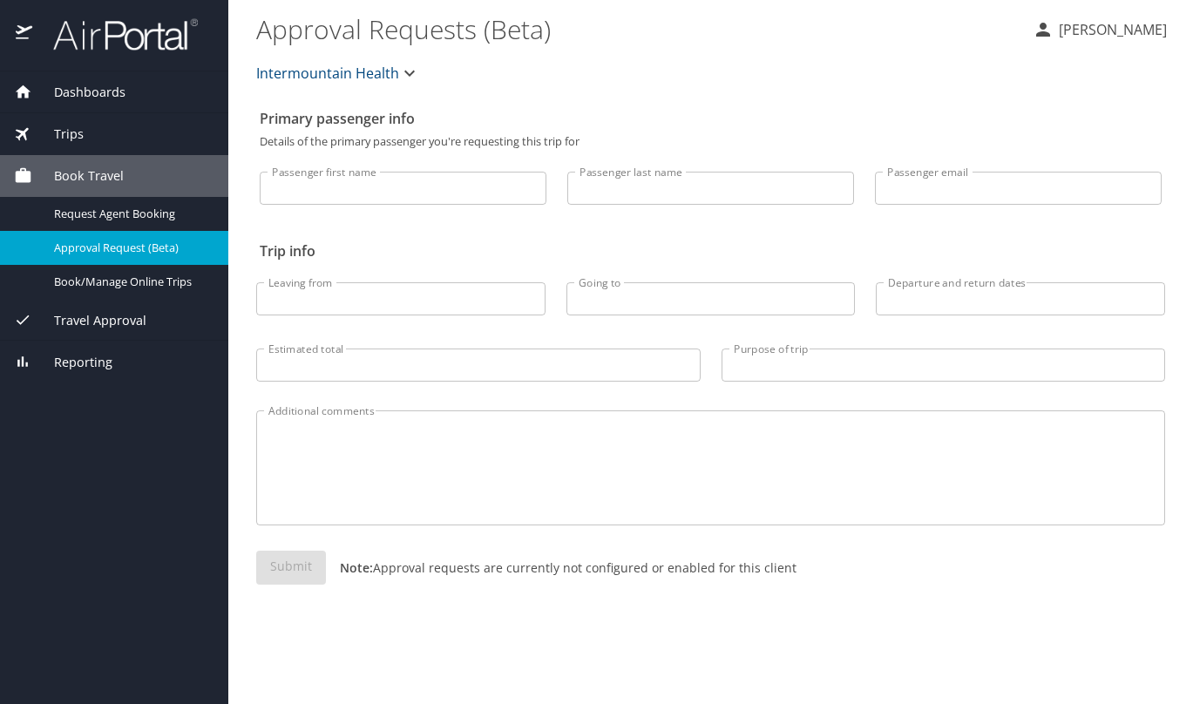
click at [1098, 28] on p "Julie Meersman" at bounding box center [1110, 29] width 113 height 21
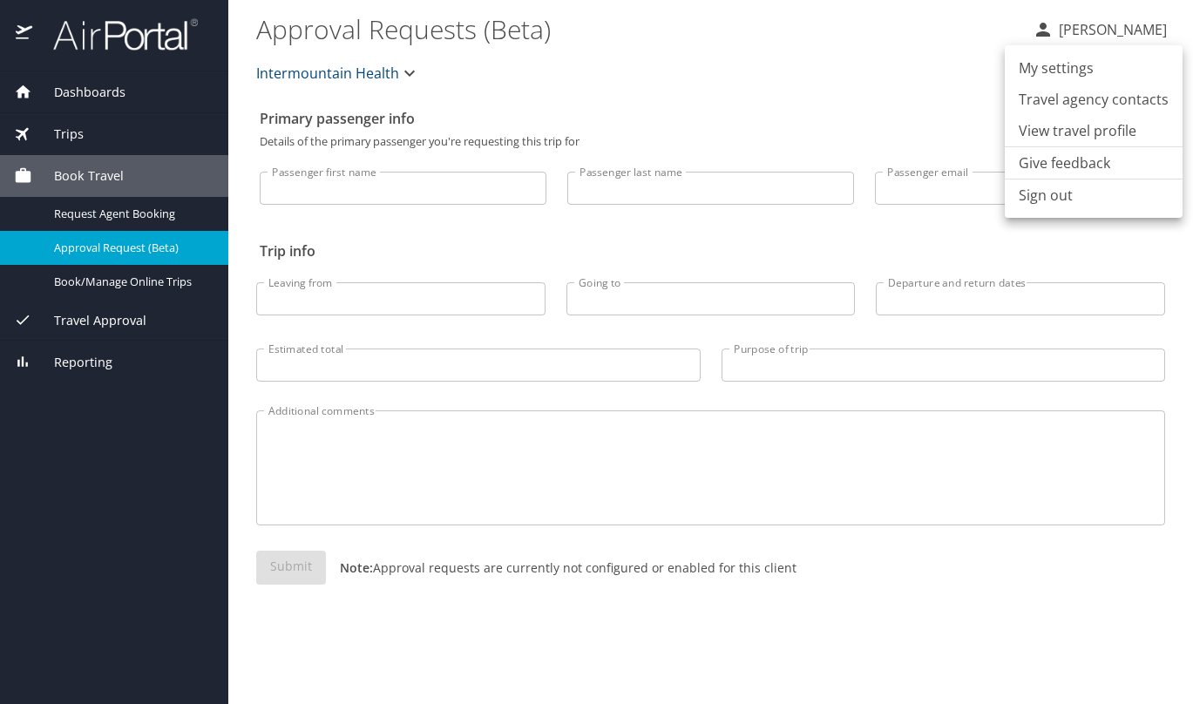
click at [1016, 193] on li "Sign out" at bounding box center [1094, 195] width 178 height 31
